Goal: Navigation & Orientation: Find specific page/section

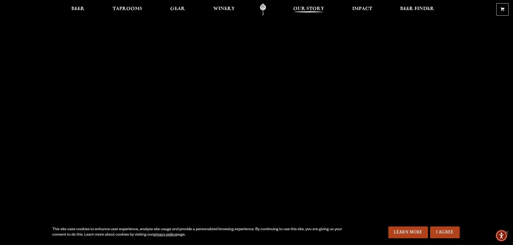
click at [309, 7] on span "Our Story" at bounding box center [308, 9] width 31 height 4
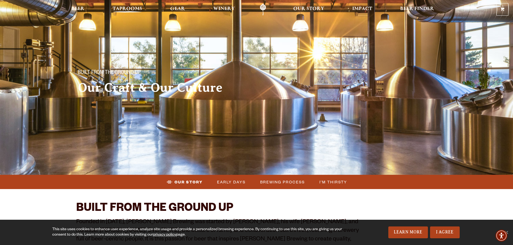
click at [127, 7] on span "Taprooms" at bounding box center [128, 9] width 30 height 4
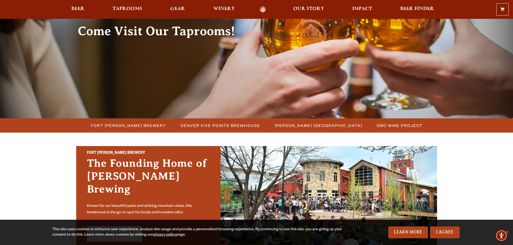
scroll to position [54, 0]
